Goal: Task Accomplishment & Management: Complete application form

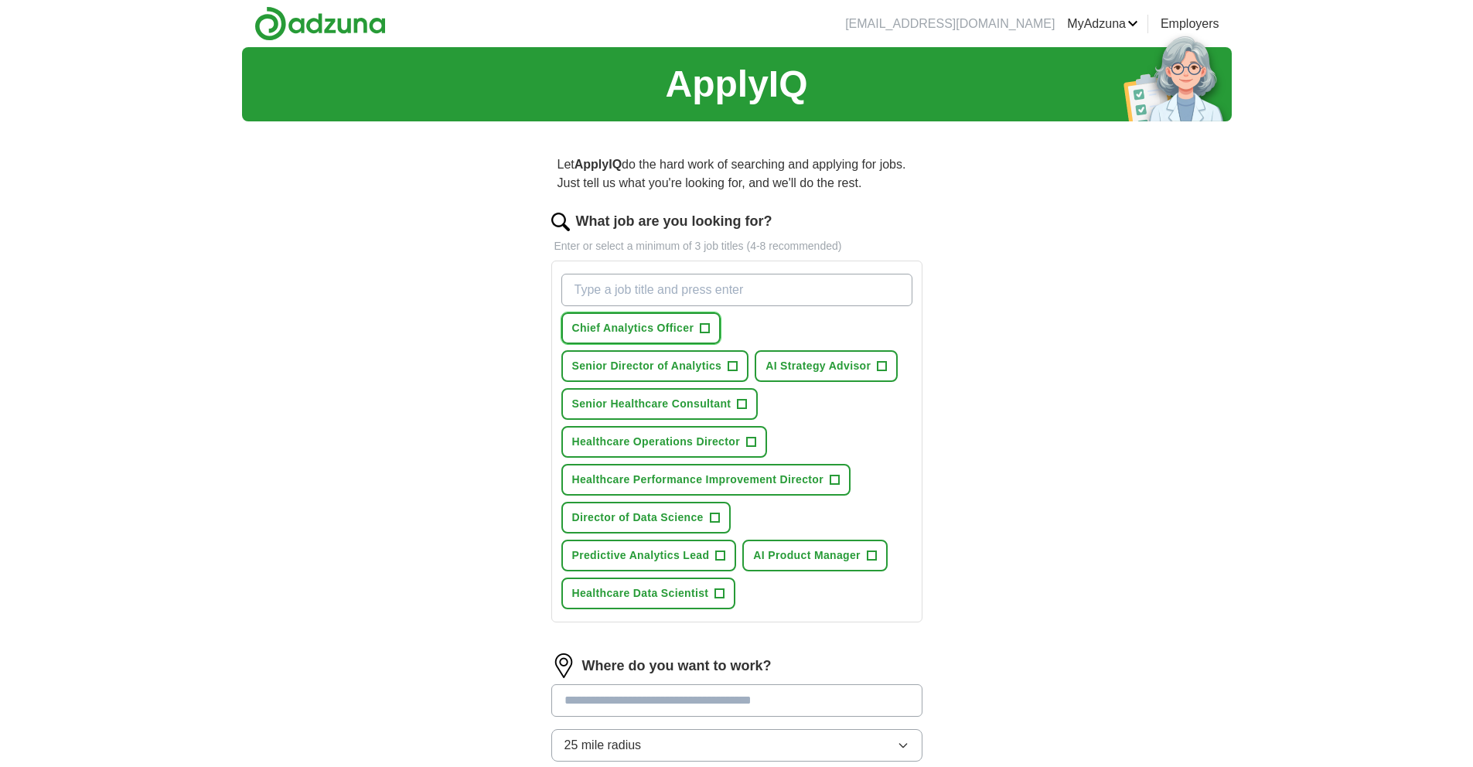
click at [710, 324] on button "Chief Analytics Officer +" at bounding box center [642, 328] width 160 height 32
click at [735, 368] on span "+" at bounding box center [733, 366] width 9 height 12
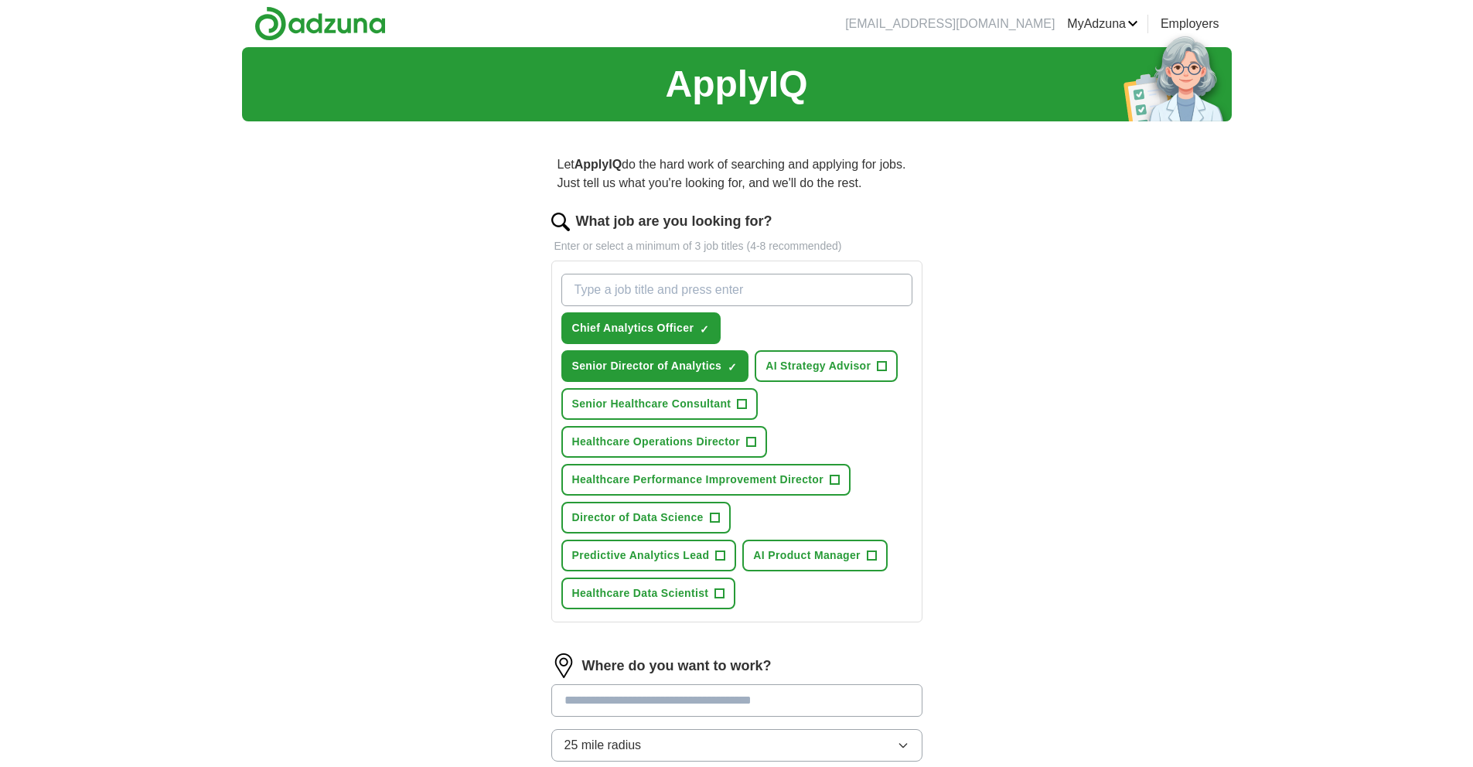
click at [780, 293] on input "What job are you looking for?" at bounding box center [737, 290] width 351 height 32
type input "V"
type input "Senior director of enterprise analytics"
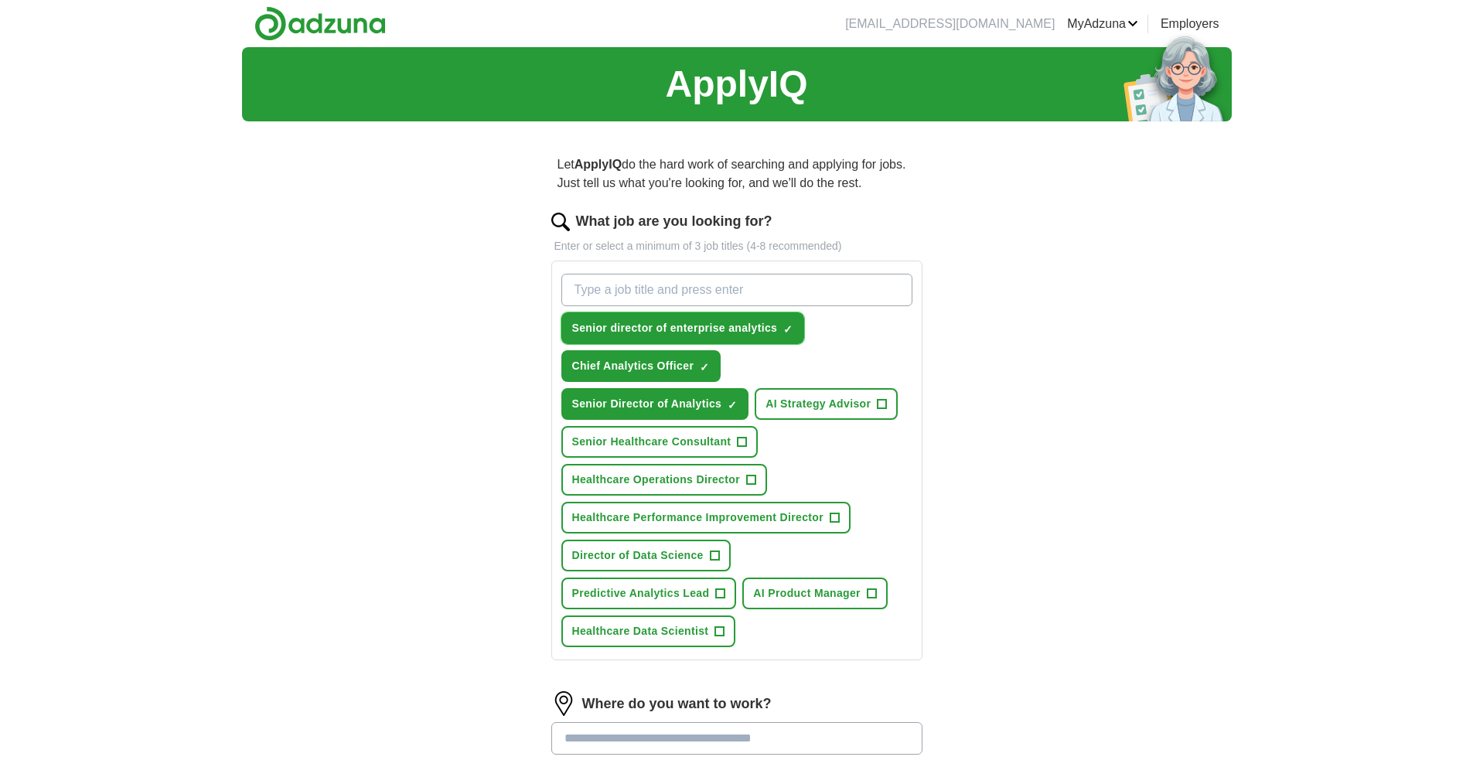
click at [711, 320] on span "Senior director of enterprise analytics" at bounding box center [675, 328] width 206 height 16
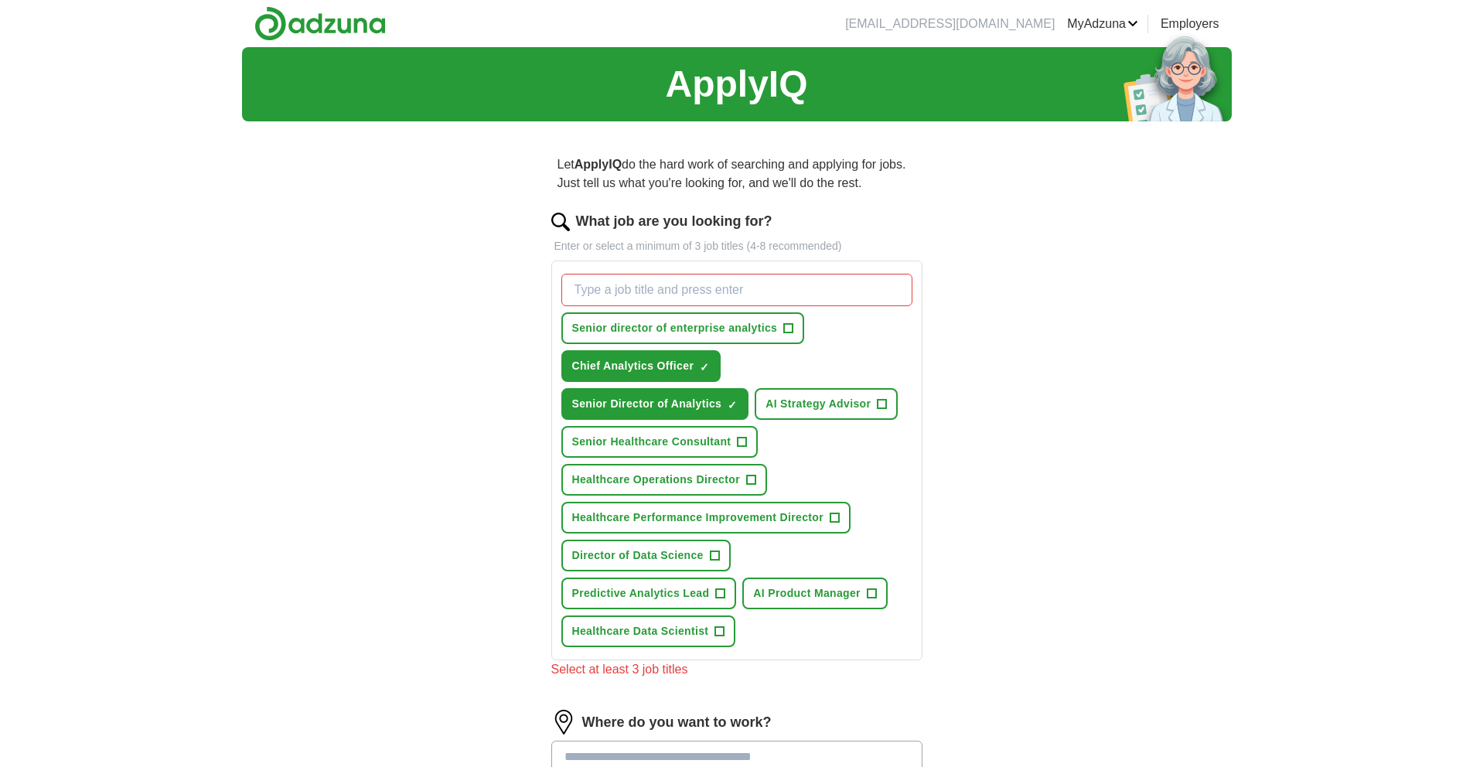
click at [959, 341] on div "Let ApplyIQ do the hard work of searching and applying for jobs. Just tell us w…" at bounding box center [737, 574] width 495 height 880
click at [785, 329] on span "+" at bounding box center [788, 329] width 9 height 12
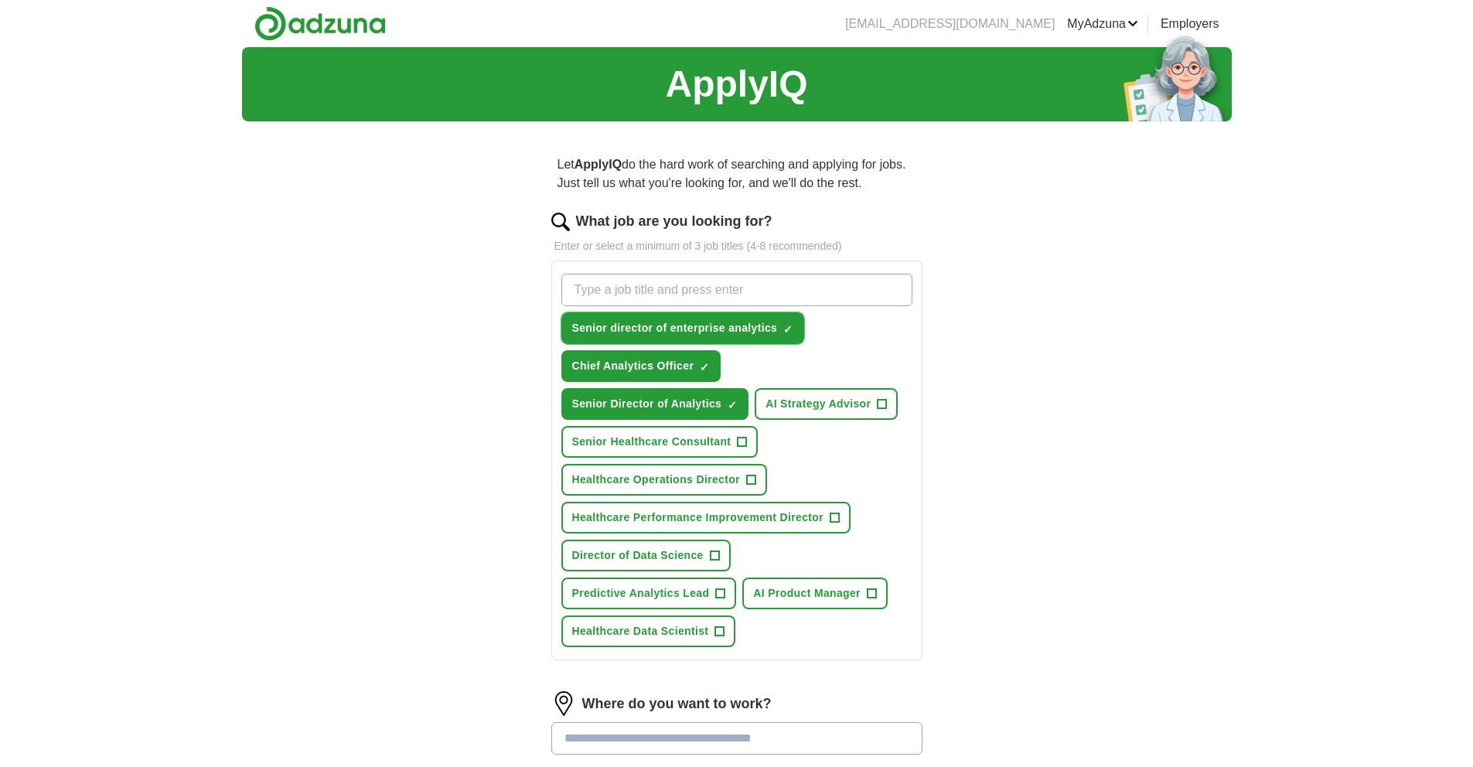
click at [0, 0] on span "×" at bounding box center [0, 0] width 0 height 0
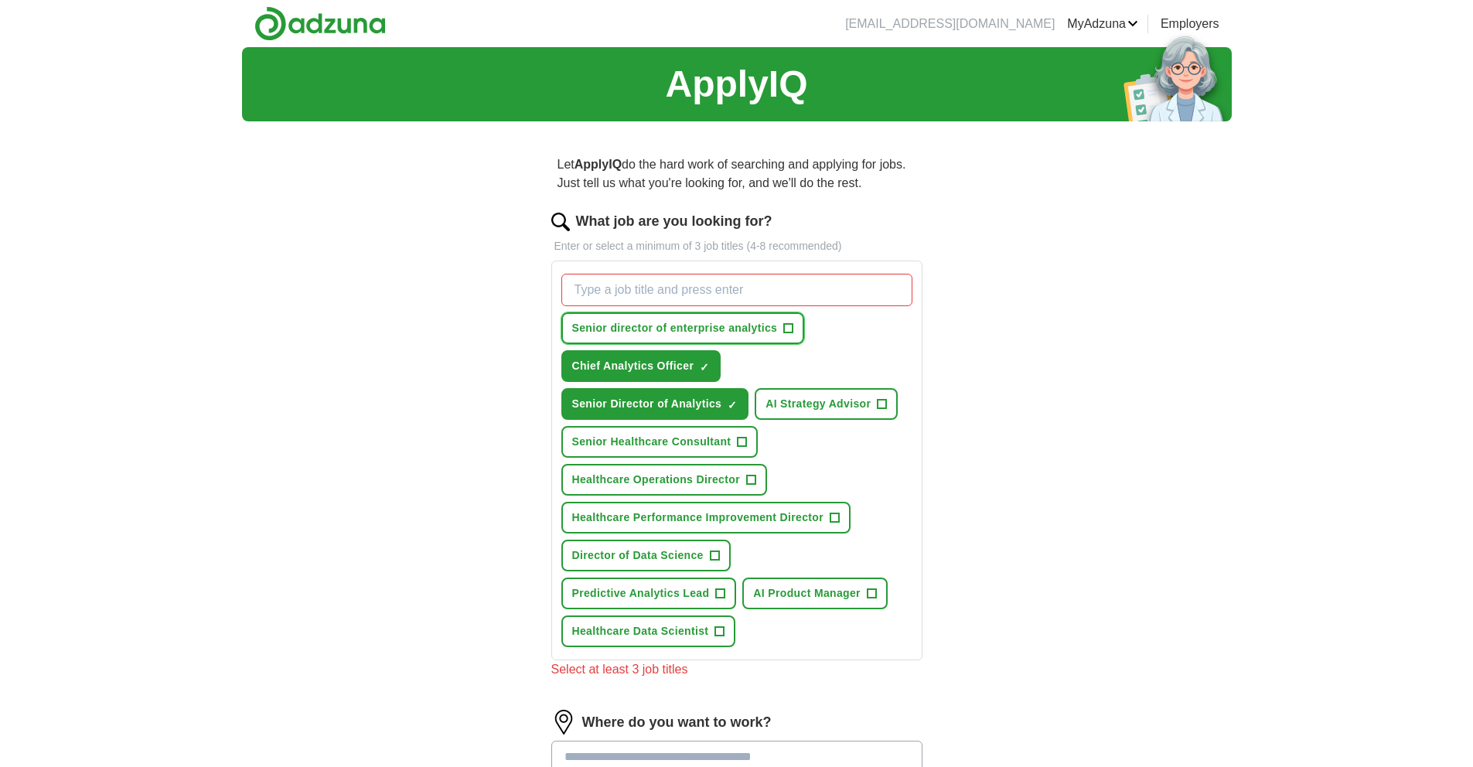
click at [787, 326] on span "+" at bounding box center [788, 329] width 9 height 12
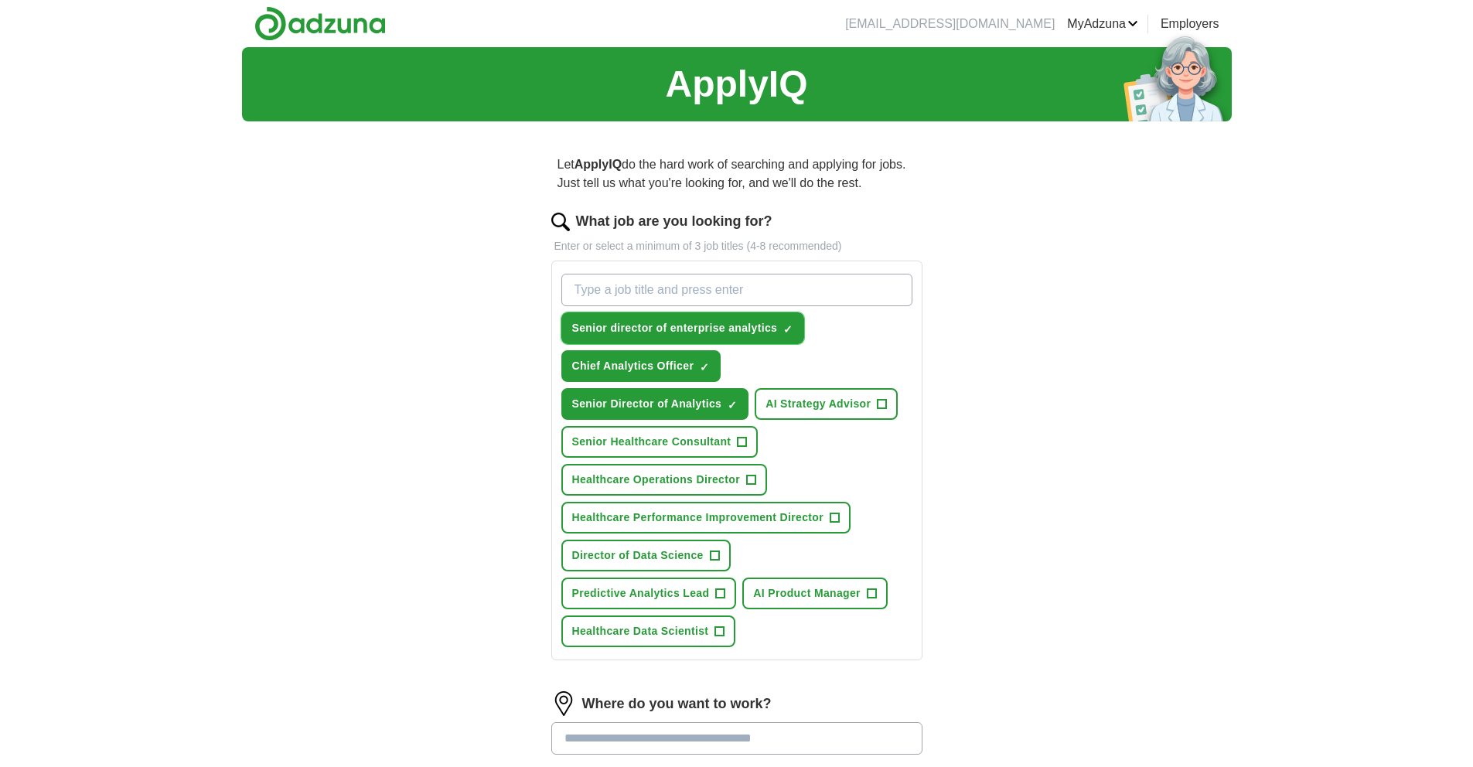
click at [0, 0] on span "×" at bounding box center [0, 0] width 0 height 0
click at [787, 286] on input "What job are you looking for?" at bounding box center [737, 290] width 351 height 32
type input "S"
type input "C"
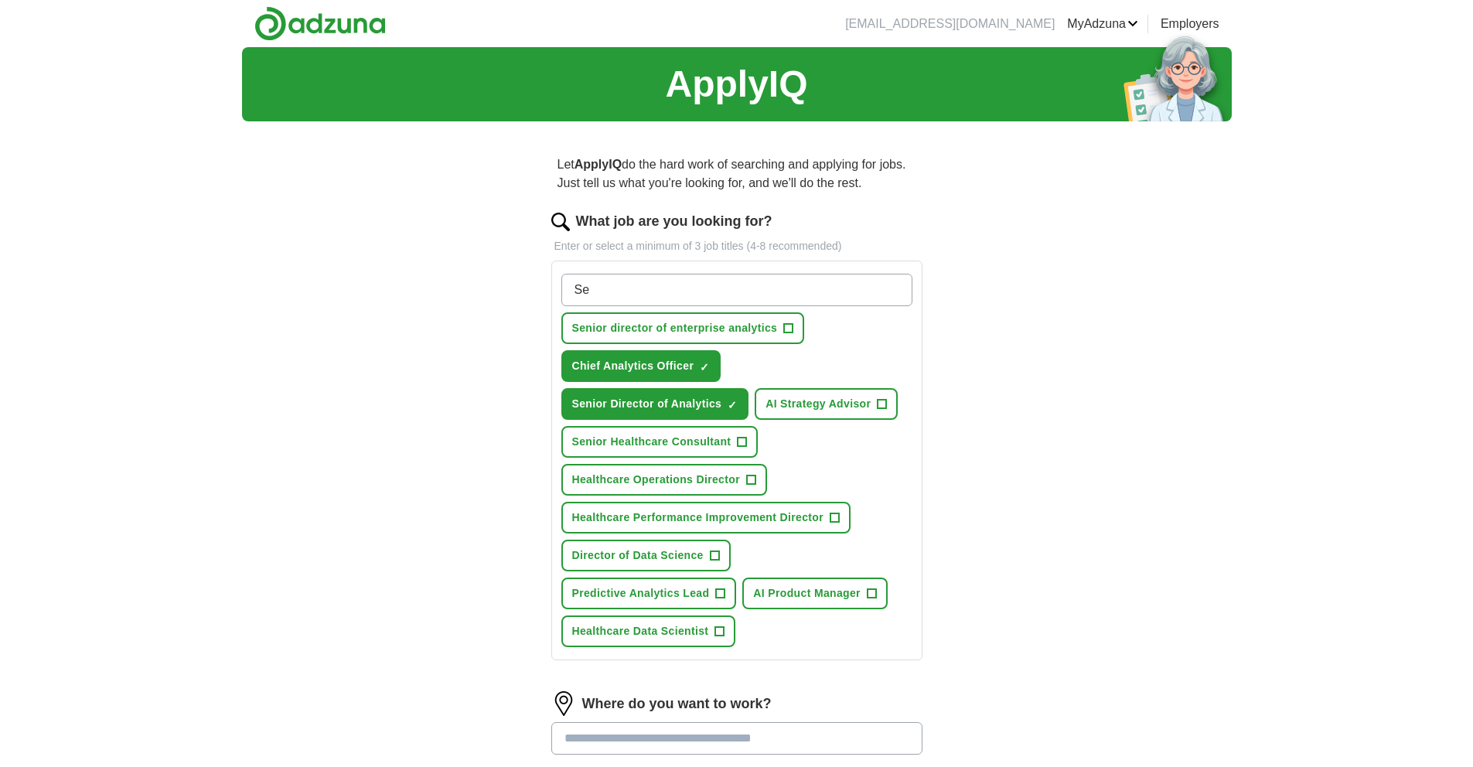
type input "S"
type input "D"
type input "S"
type input "VP analytics transformation"
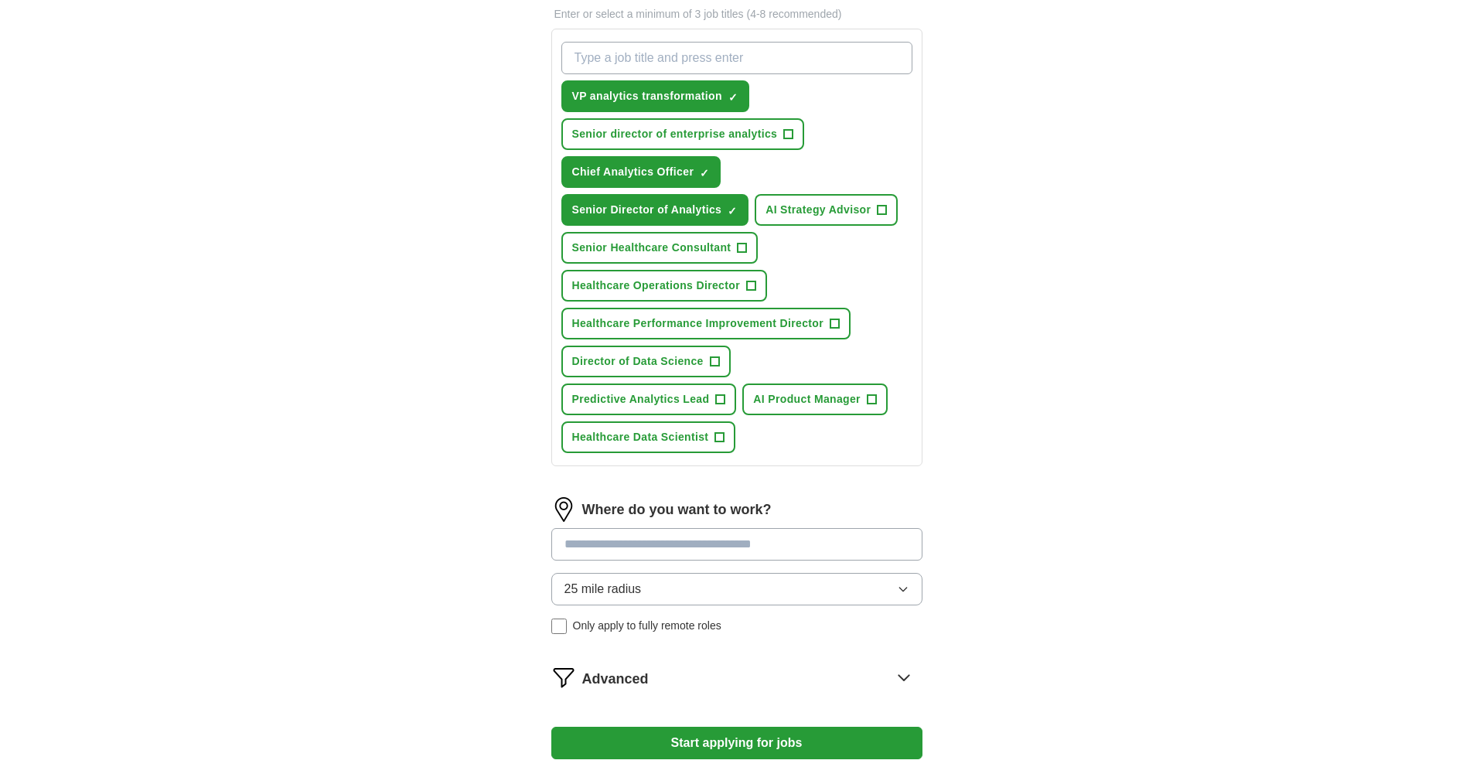
scroll to position [355, 0]
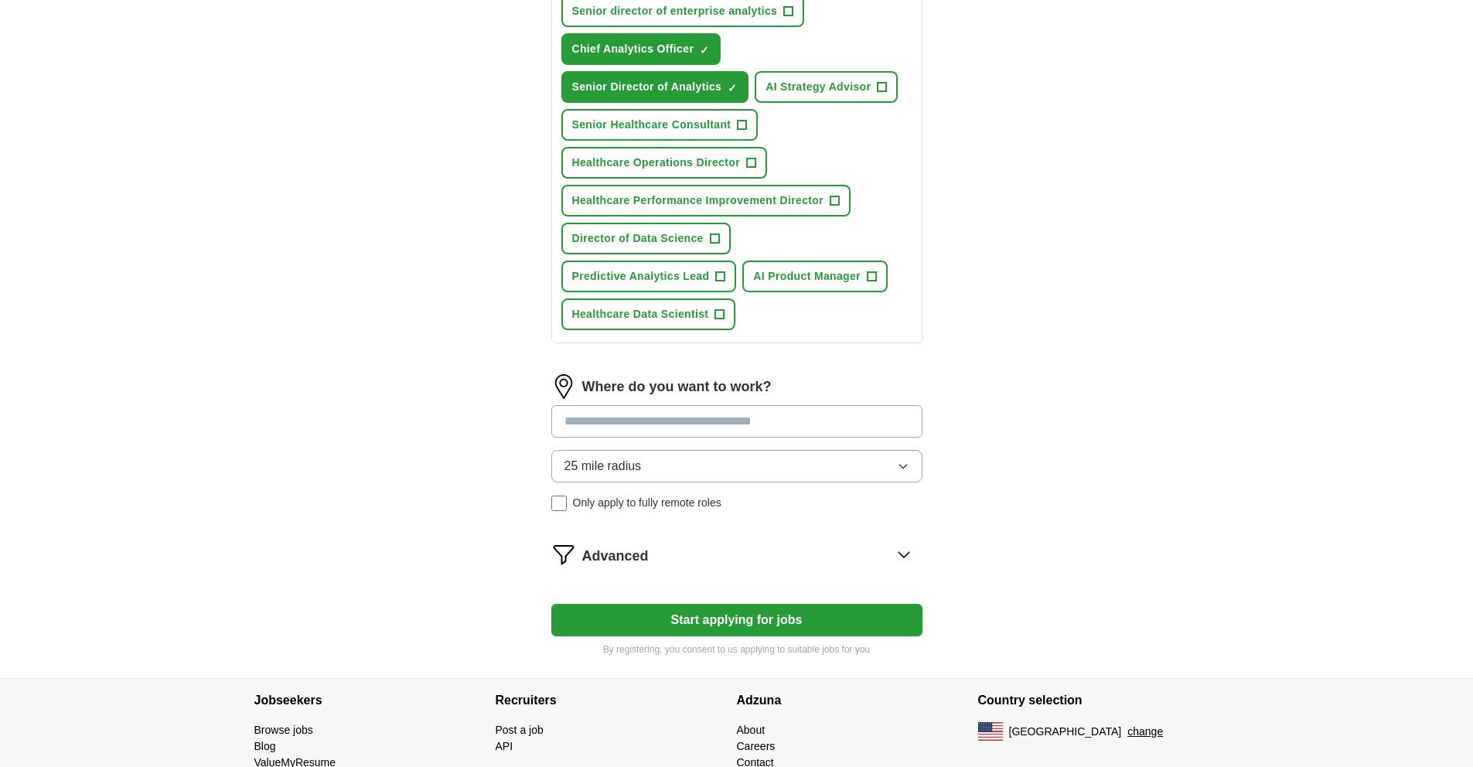
click at [776, 464] on button "25 mile radius" at bounding box center [736, 466] width 371 height 32
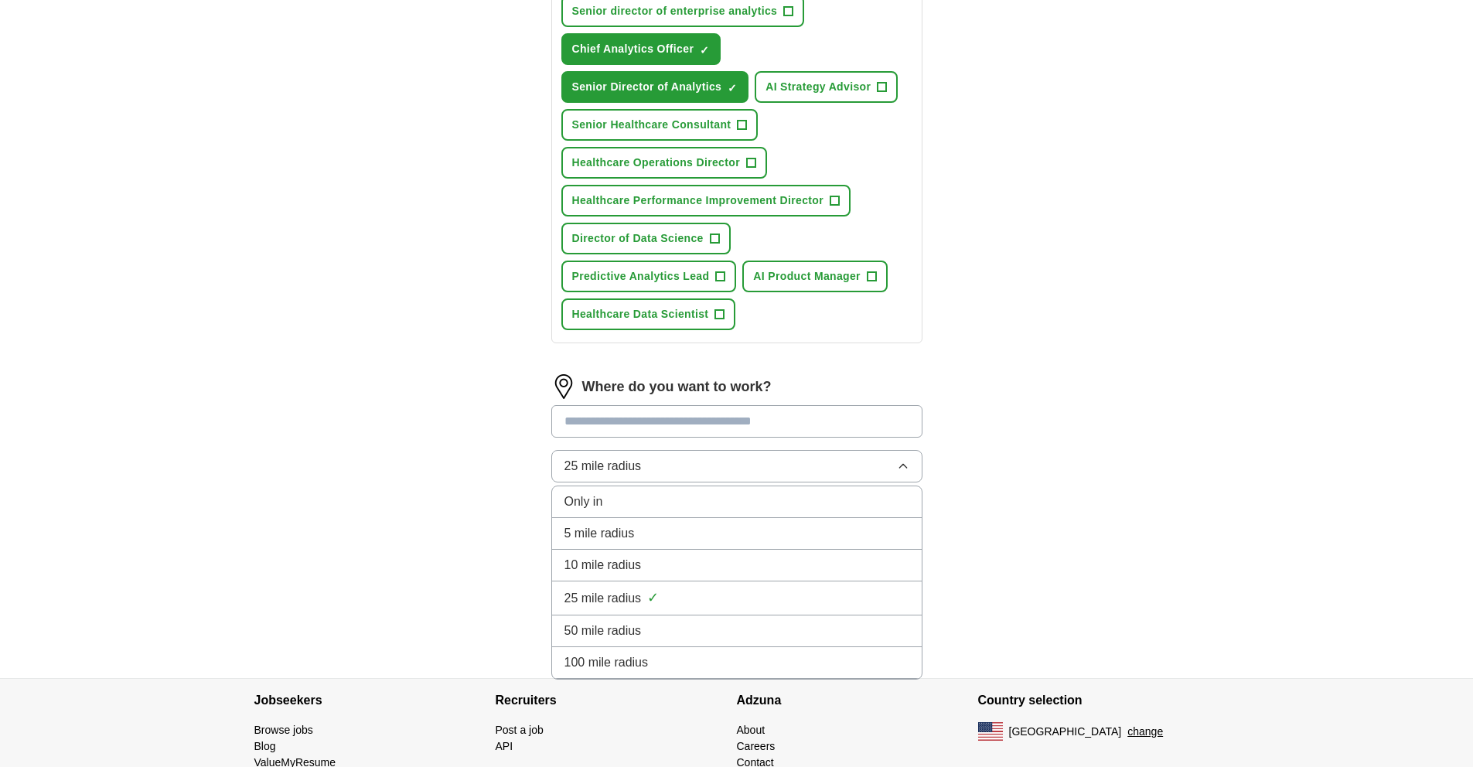
click at [964, 521] on div "Let ApplyIQ do the hard work of searching and applying for jobs. Just tell us w…" at bounding box center [737, 228] width 495 height 899
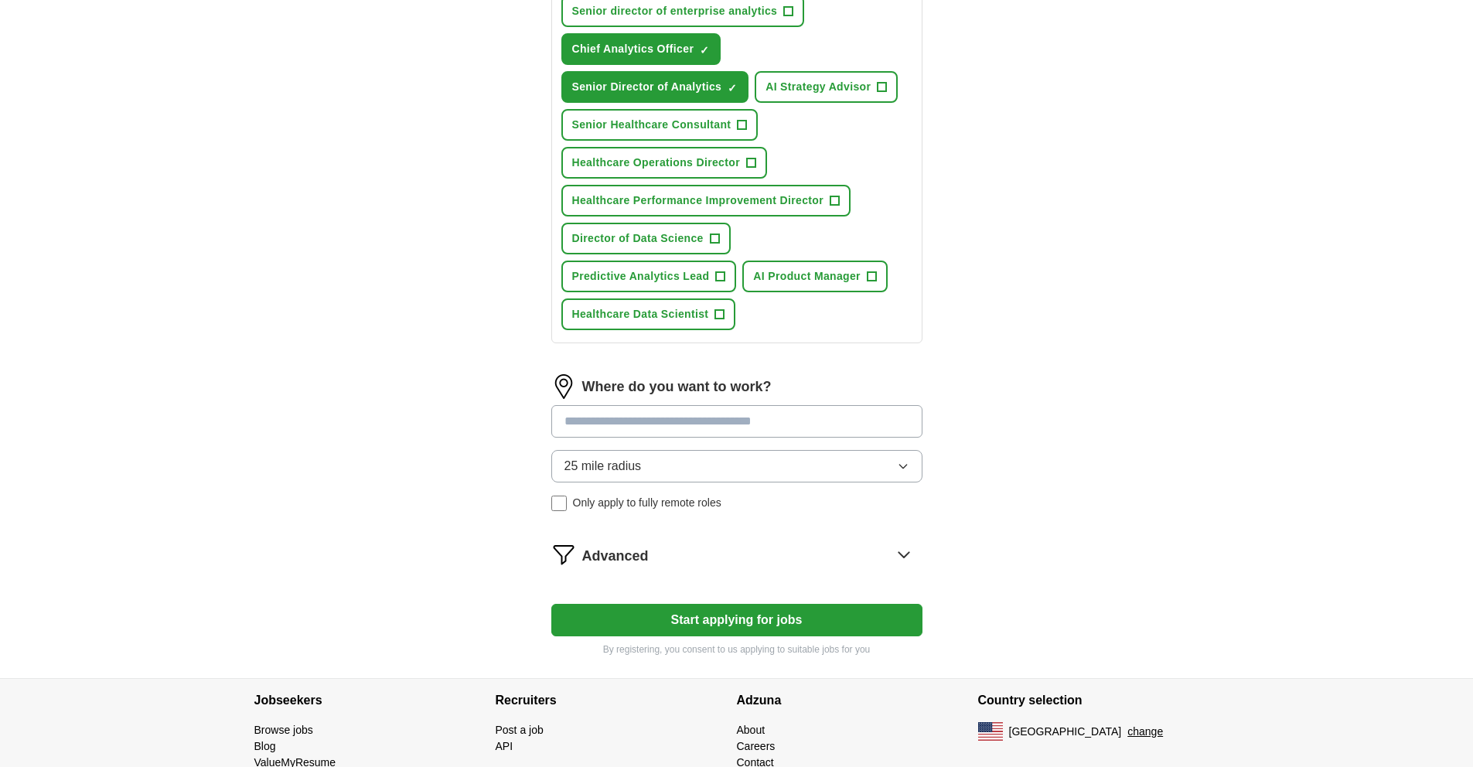
click at [848, 415] on input at bounding box center [736, 421] width 371 height 32
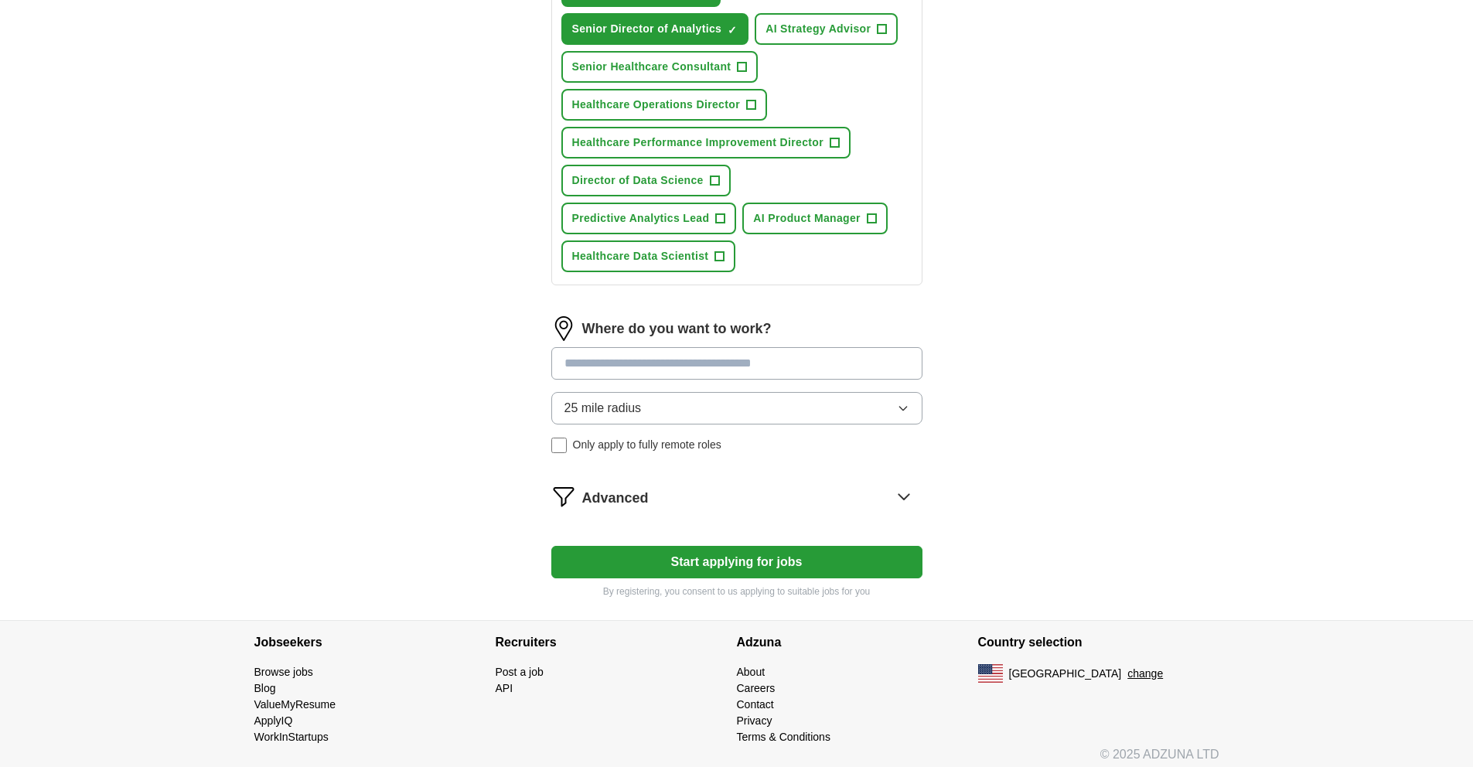
scroll to position [422, 0]
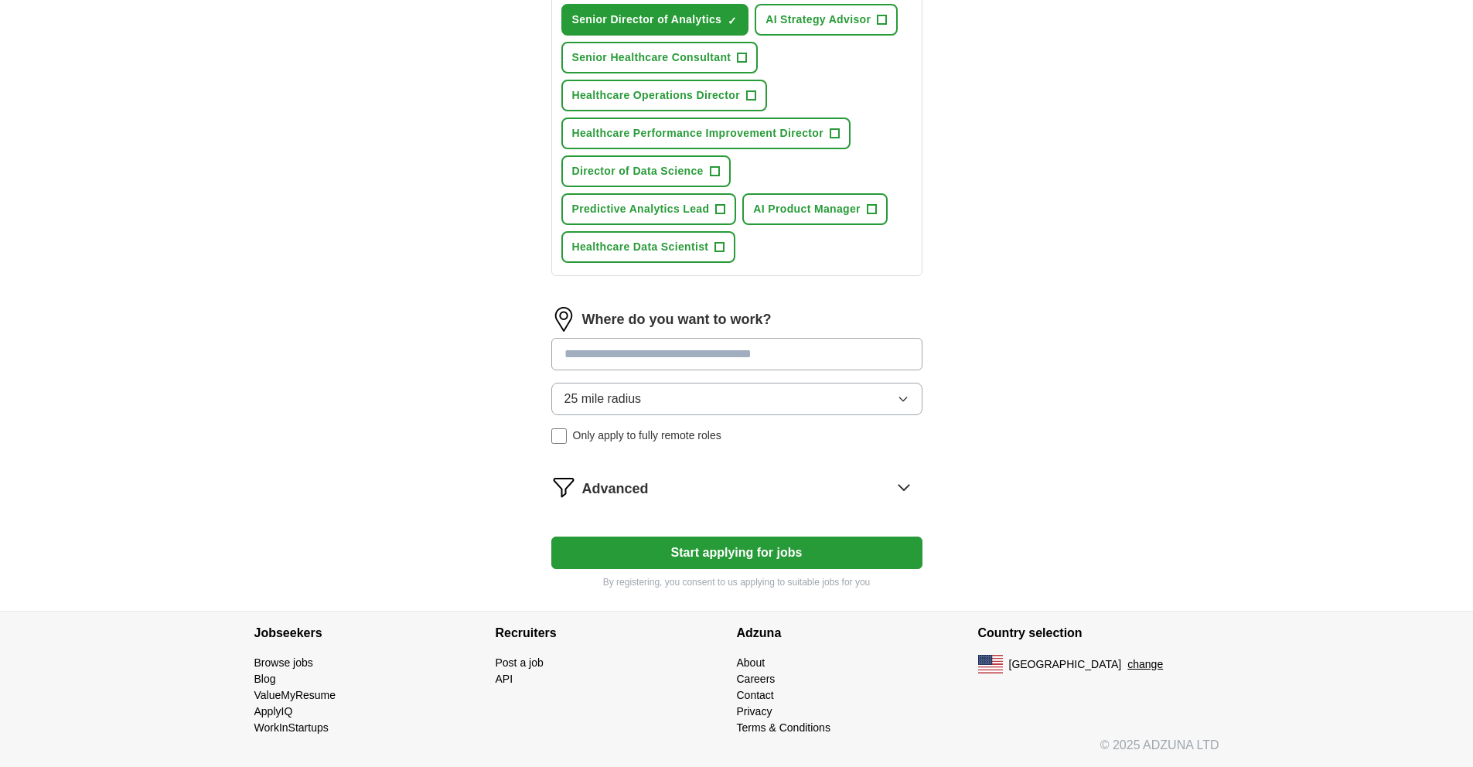
click at [902, 489] on form "What job are you looking for? Enter or select a minimum of 3 job titles (4-8 re…" at bounding box center [736, 189] width 371 height 800
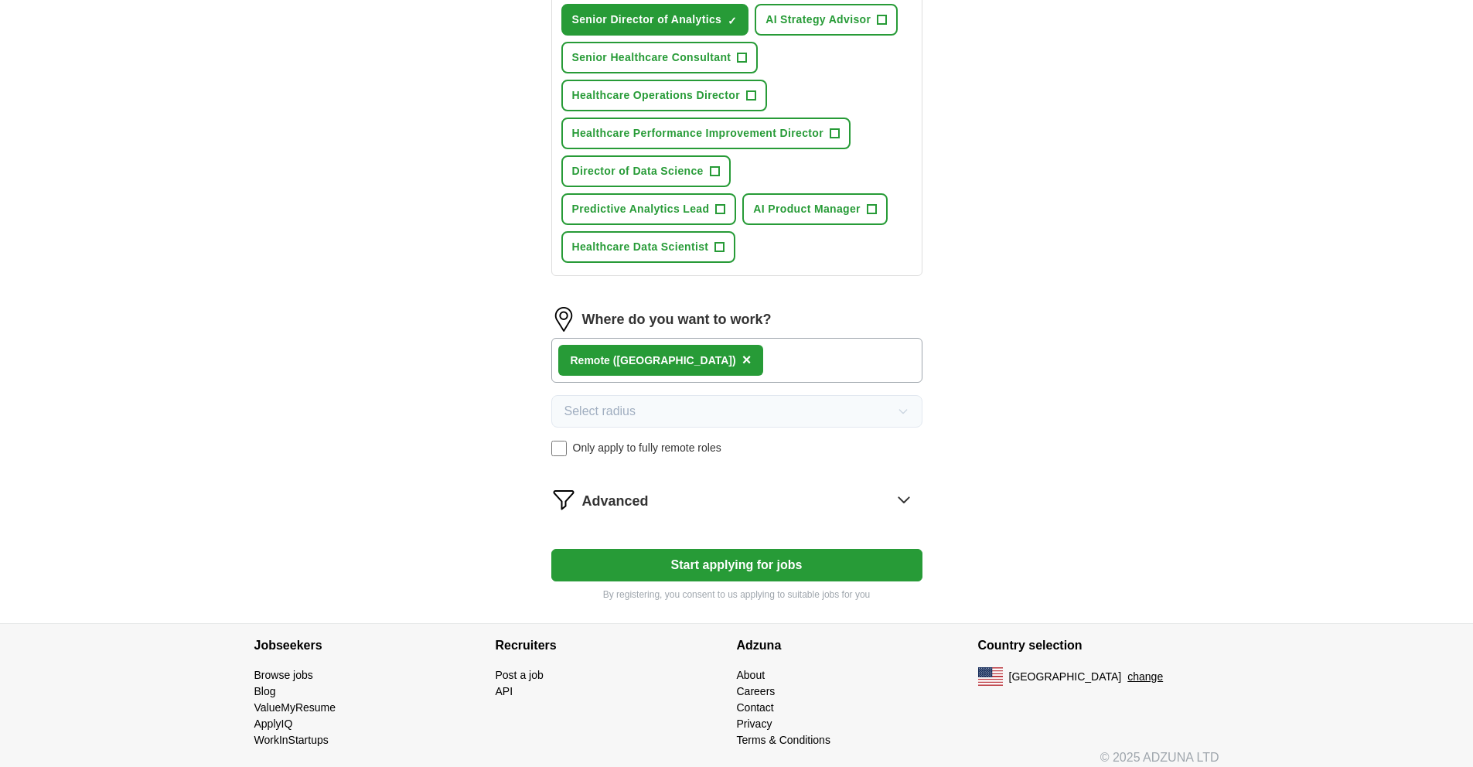
click at [818, 374] on div "Remote ([GEOGRAPHIC_DATA]) ×" at bounding box center [736, 360] width 371 height 45
click at [819, 366] on div "Remote ([GEOGRAPHIC_DATA]) ×" at bounding box center [736, 360] width 371 height 45
click at [742, 360] on span "×" at bounding box center [746, 359] width 9 height 17
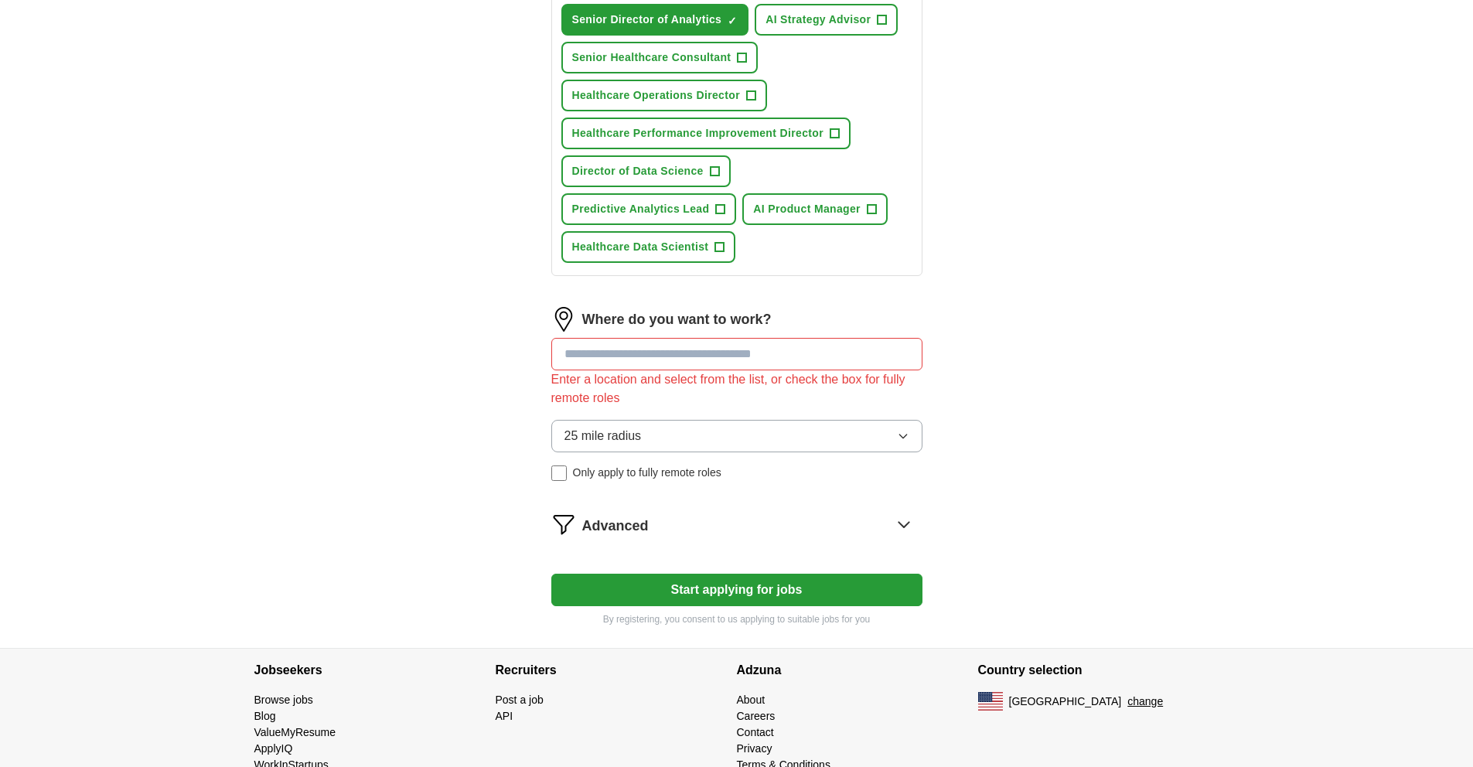
click at [682, 357] on input at bounding box center [736, 354] width 371 height 32
type input "**********"
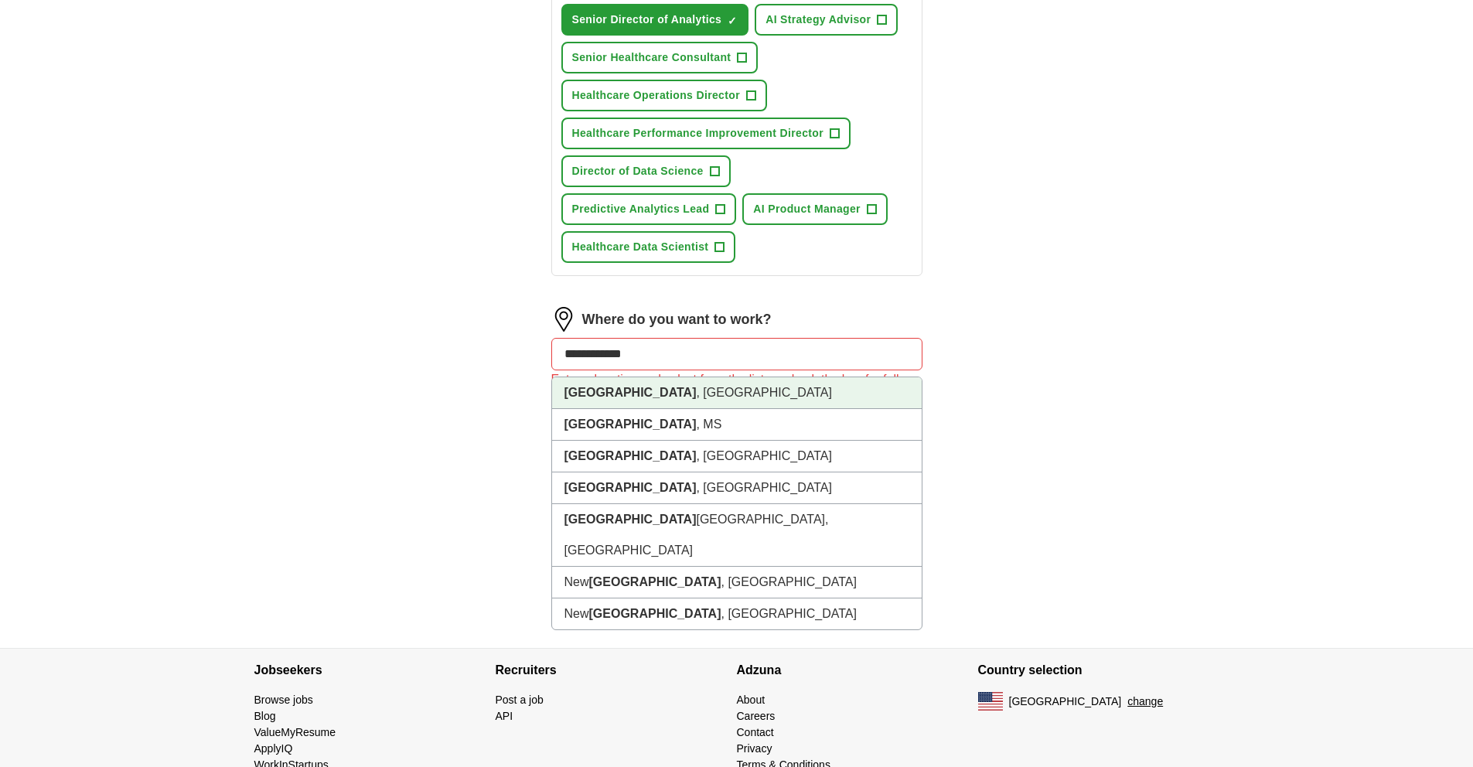
click at [659, 391] on li "[GEOGRAPHIC_DATA] , [GEOGRAPHIC_DATA]" at bounding box center [737, 393] width 370 height 32
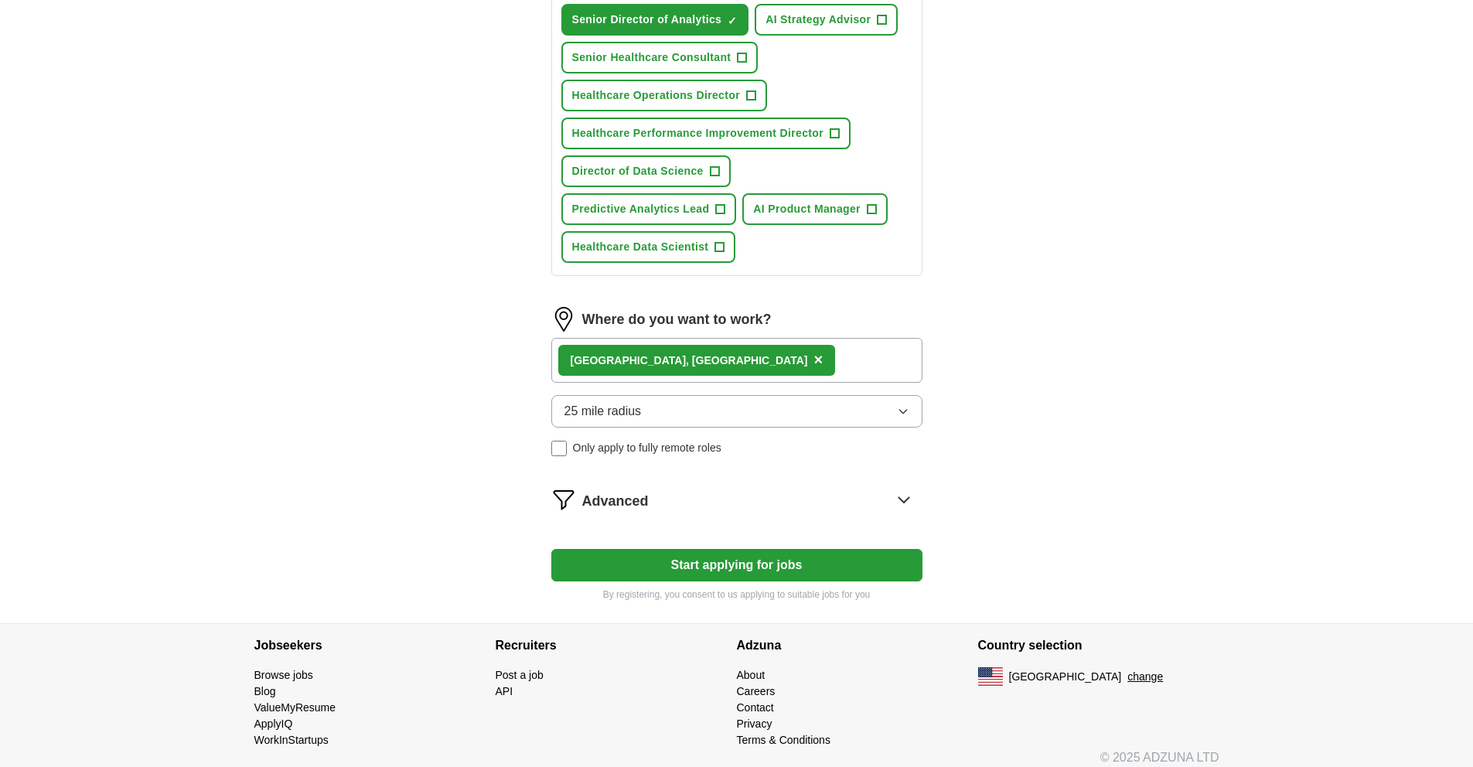
click at [731, 415] on button "25 mile radius" at bounding box center [736, 411] width 371 height 32
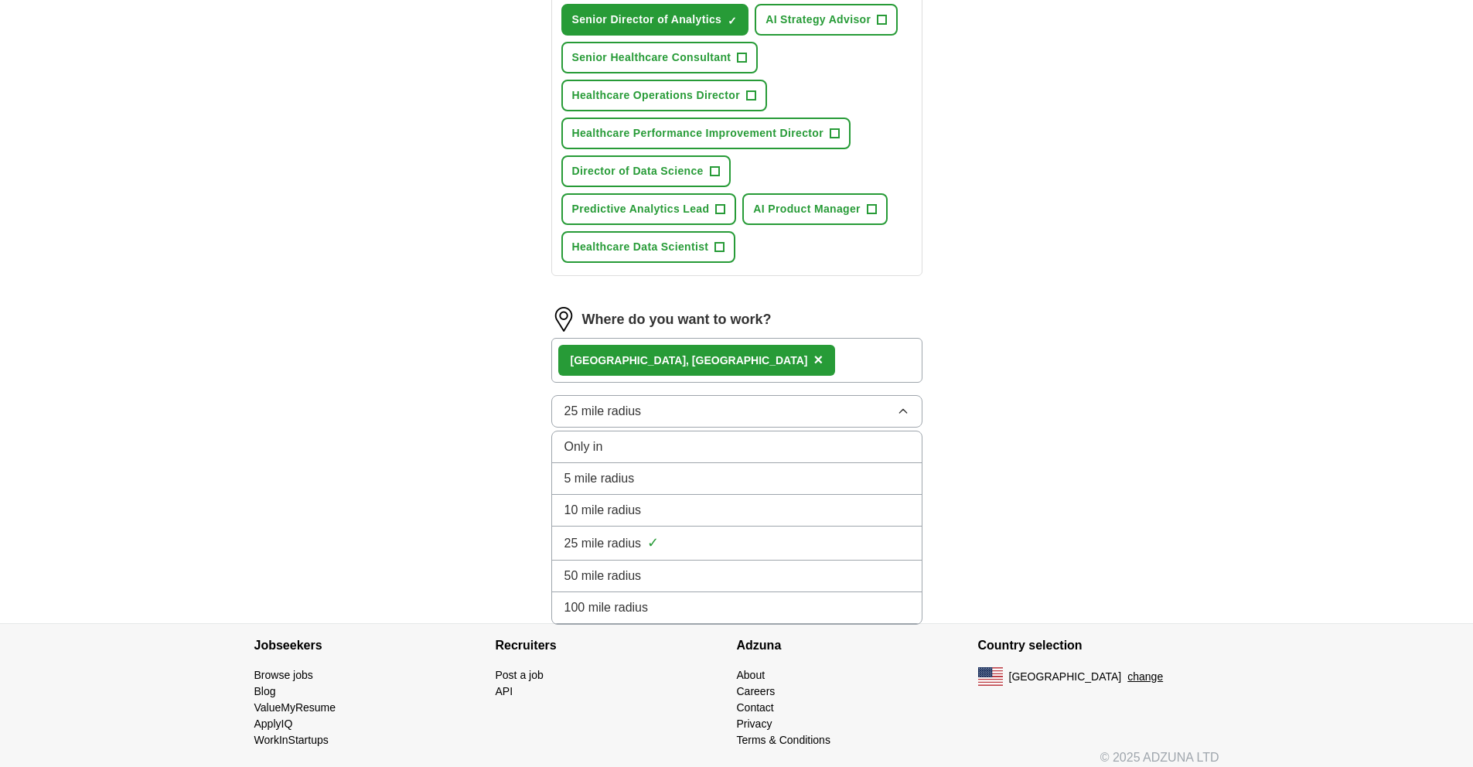
click at [636, 604] on span "100 mile radius" at bounding box center [607, 608] width 84 height 19
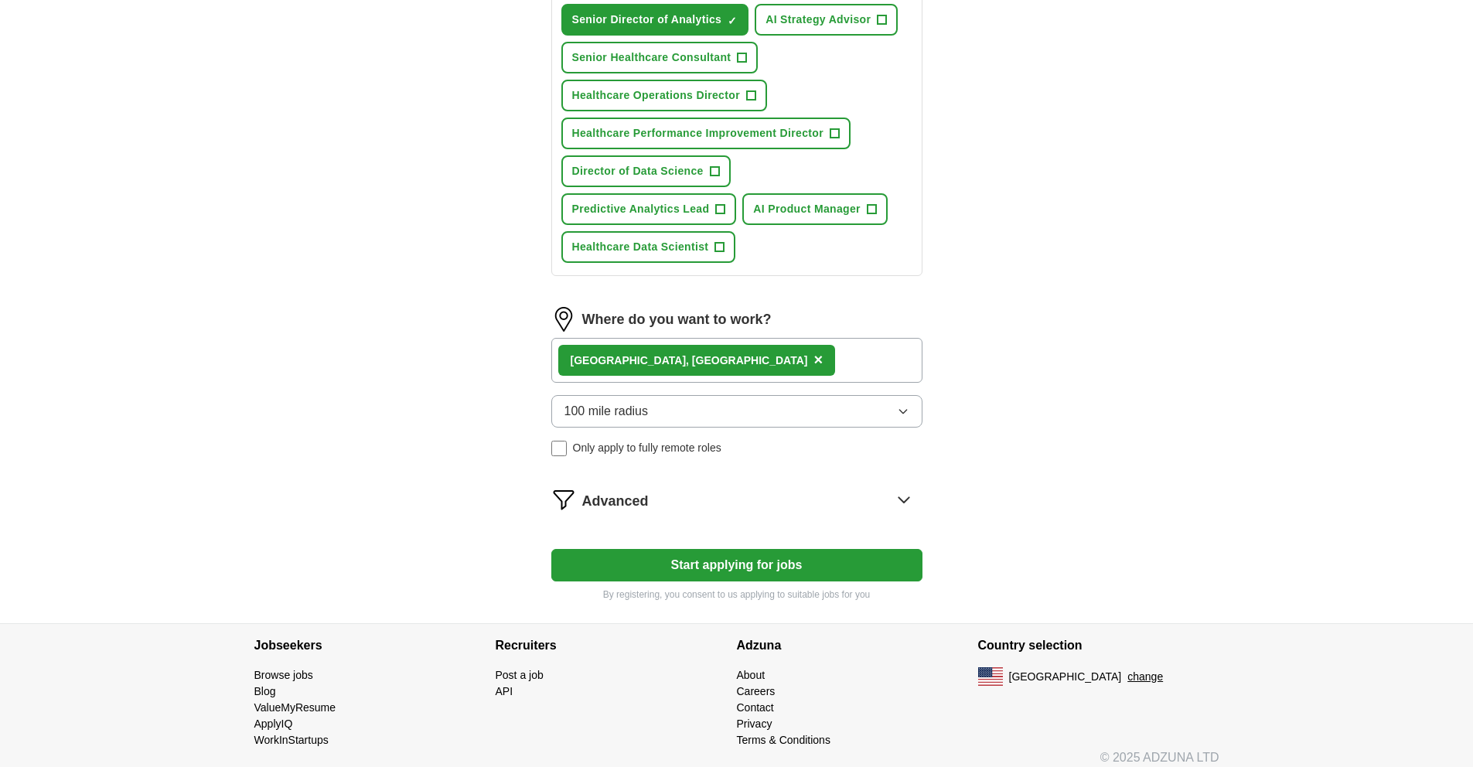
click at [968, 428] on div "Let ApplyIQ do the hard work of searching and applying for jobs. Just tell us w…" at bounding box center [737, 168] width 495 height 912
click at [835, 360] on div "[GEOGRAPHIC_DATA] , [GEOGRAPHIC_DATA] ×" at bounding box center [736, 360] width 371 height 45
click at [792, 561] on button "Start applying for jobs" at bounding box center [736, 565] width 371 height 32
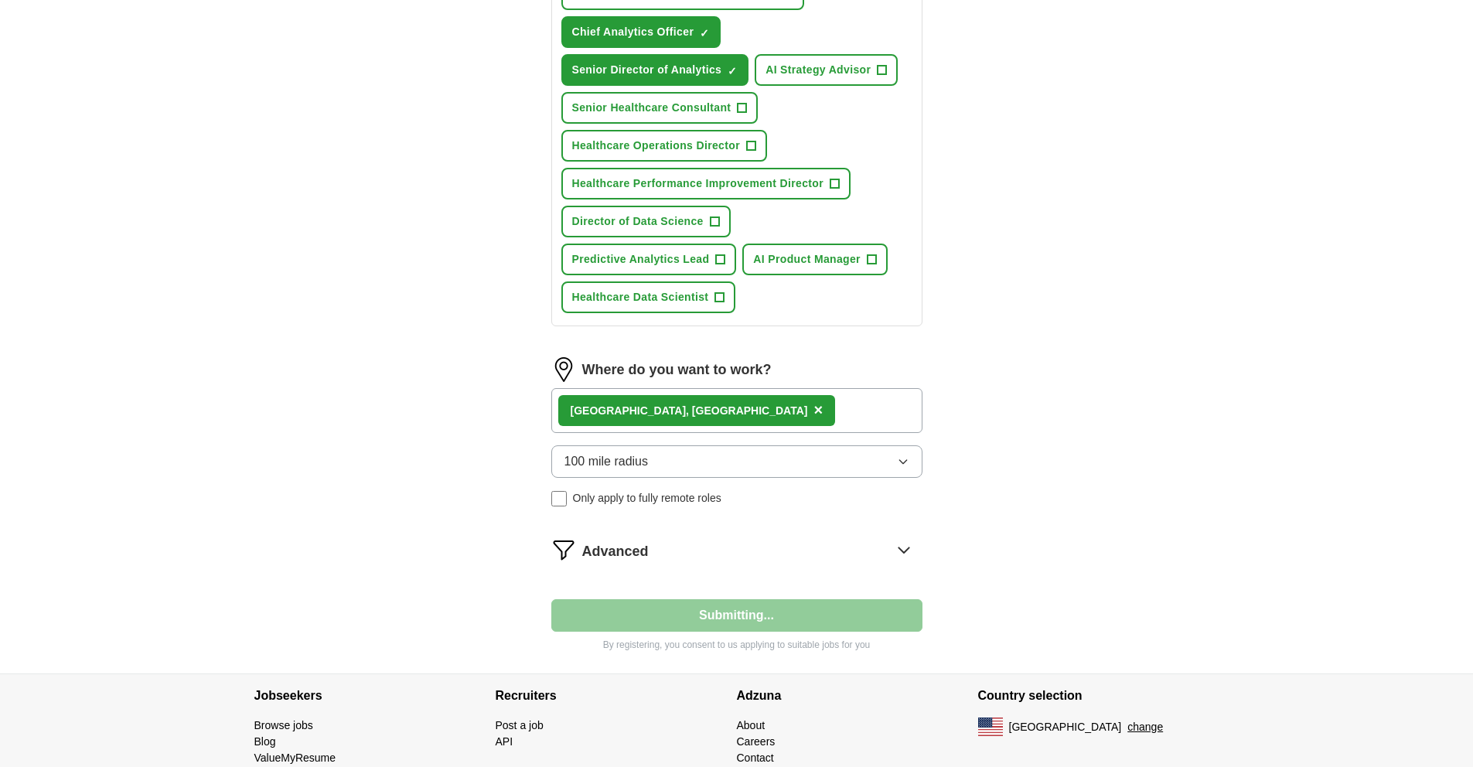
select select "**"
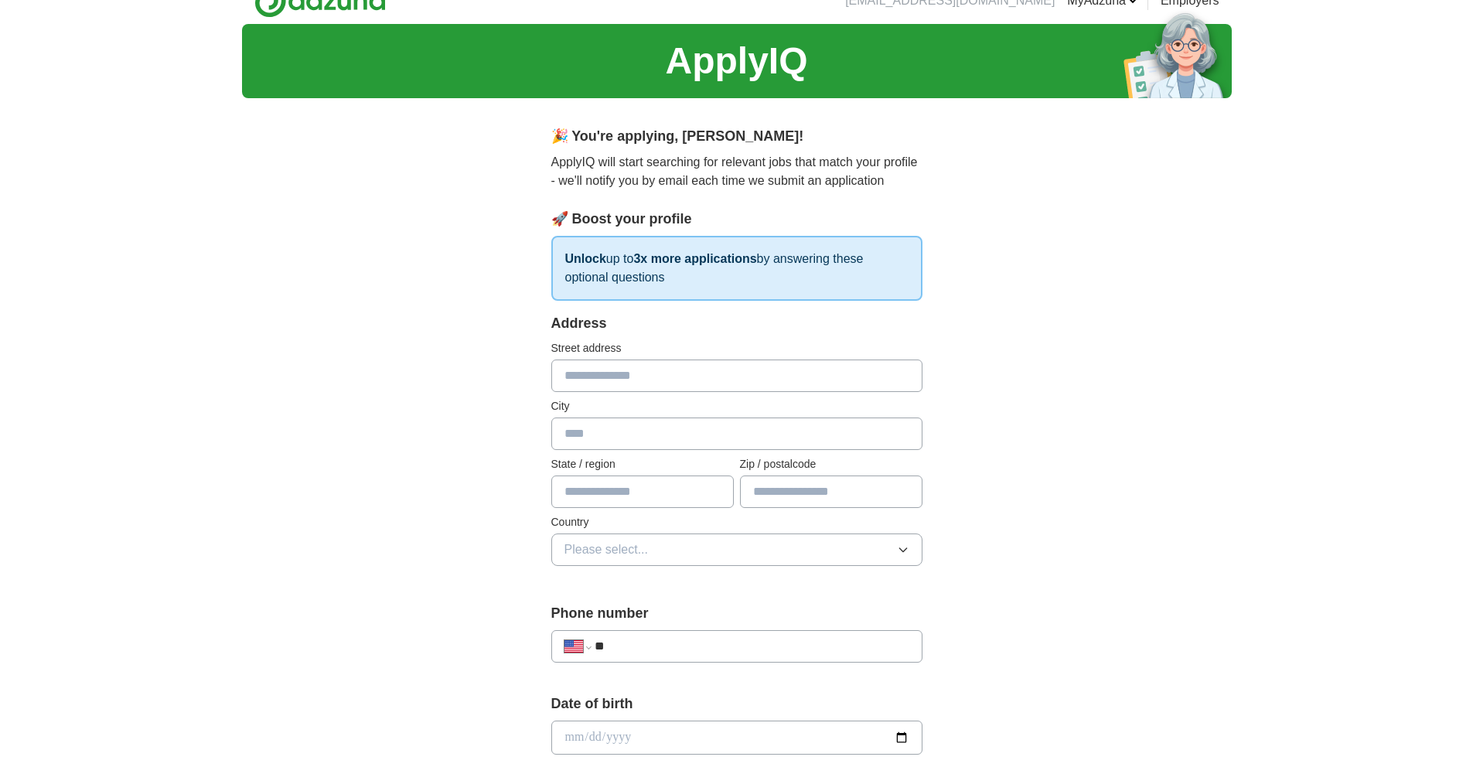
scroll to position [0, 0]
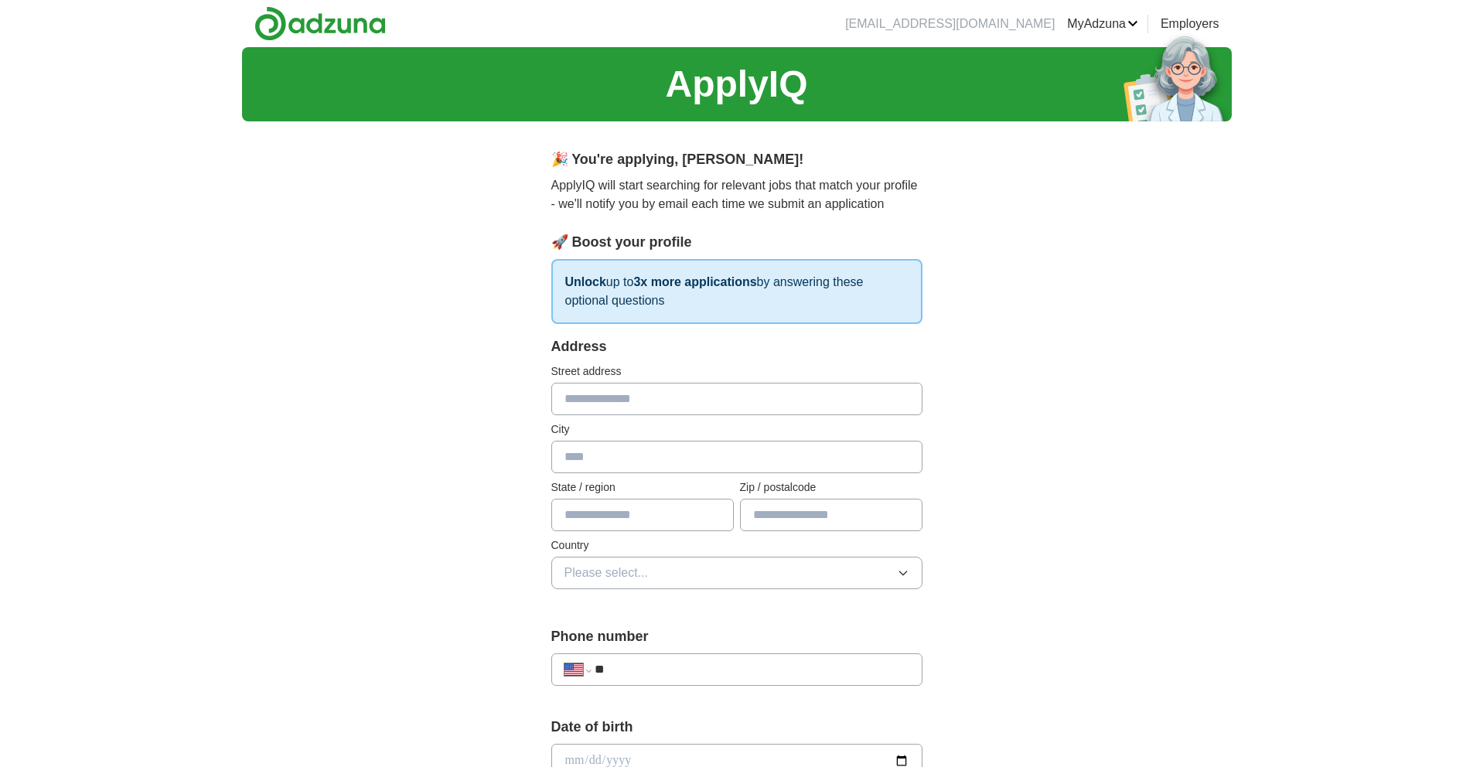
click at [0, 0] on link "Alerts" at bounding box center [0, 0] width 0 height 0
